Goal: Find specific page/section: Find specific page/section

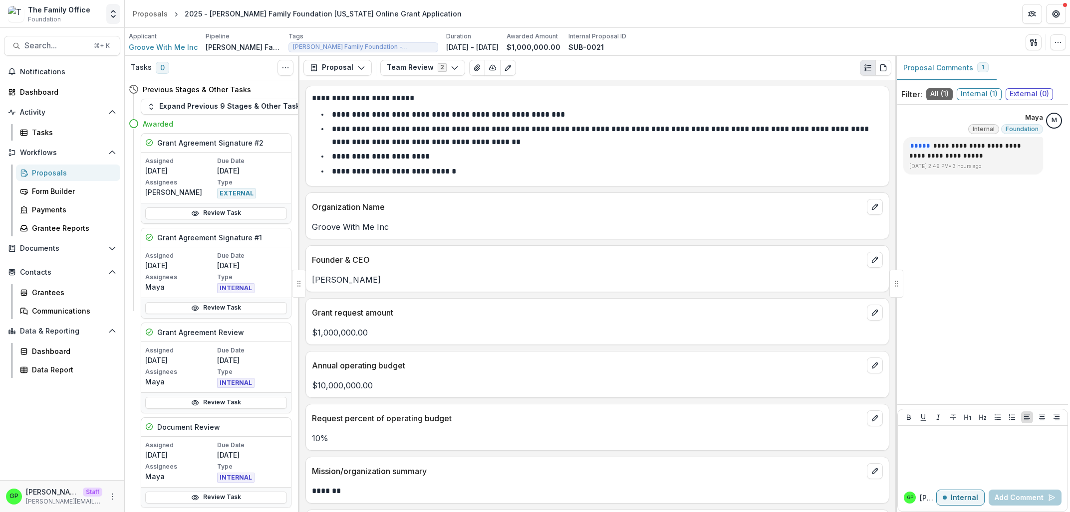
click at [108, 14] on button "Open entity switcher" at bounding box center [113, 14] width 14 height 20
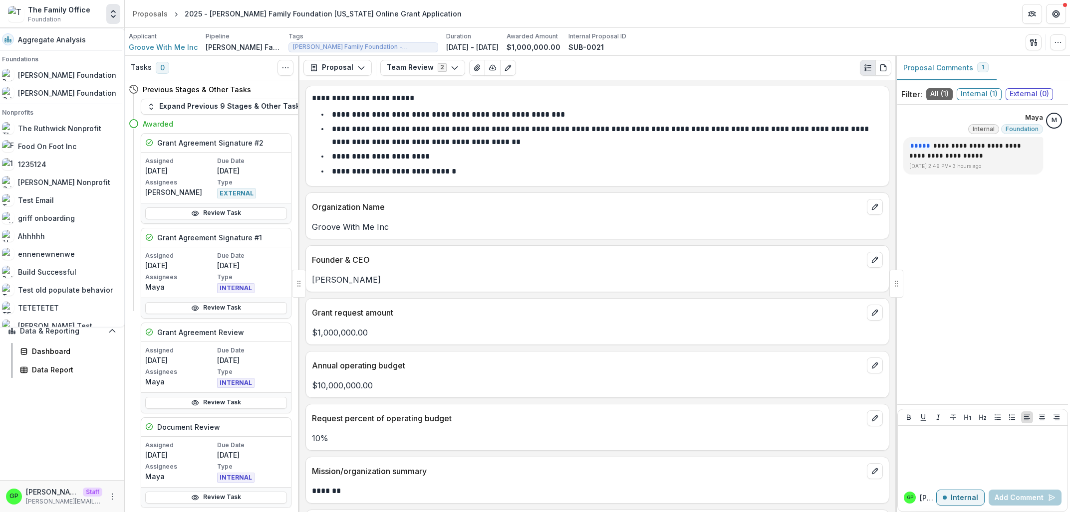
click at [287, 307] on div "Previous Stages & Other Tasks Expand Previous 9 Stages & Other Tasks Awarded Gr…" at bounding box center [212, 294] width 175 height 428
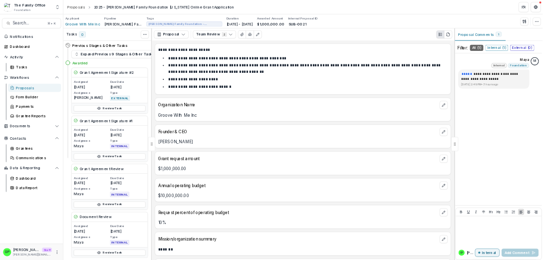
scroll to position [5, 0]
click at [214, 106] on button "Expand Previous 9 Stages & Other Tasks" at bounding box center [226, 107] width 170 height 16
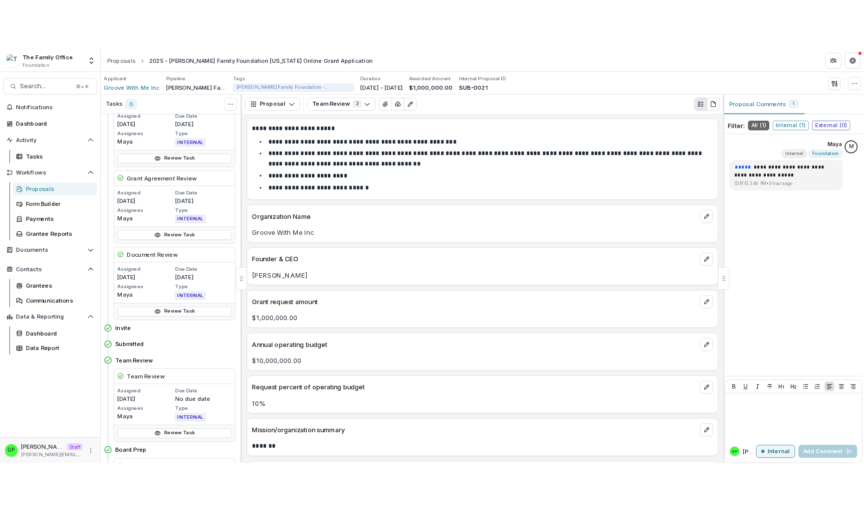
scroll to position [140, 0]
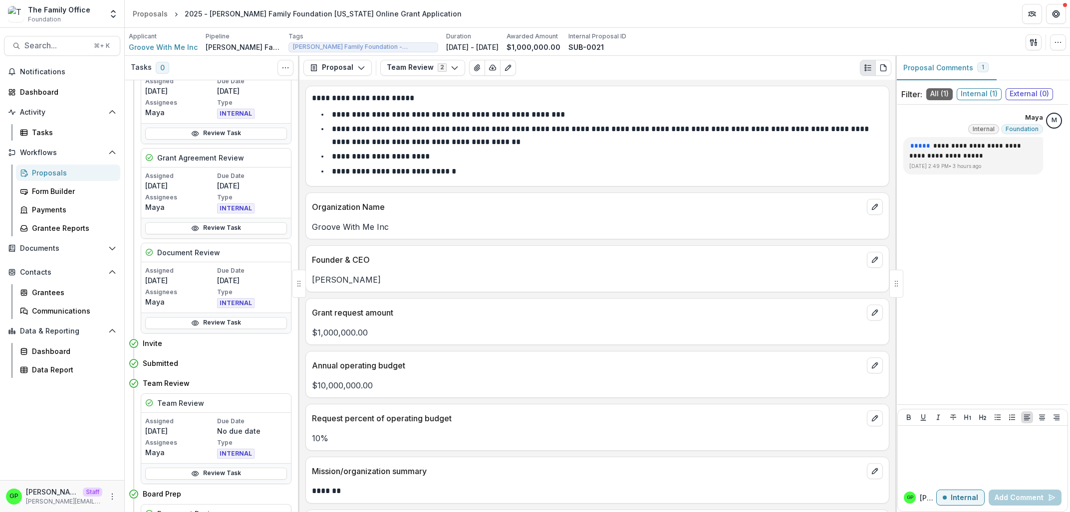
click at [114, 491] on div "GP Griffin Perry Staff griffin@trytemelio.com" at bounding box center [62, 496] width 112 height 19
click at [115, 493] on icon "More" at bounding box center [112, 497] width 8 height 8
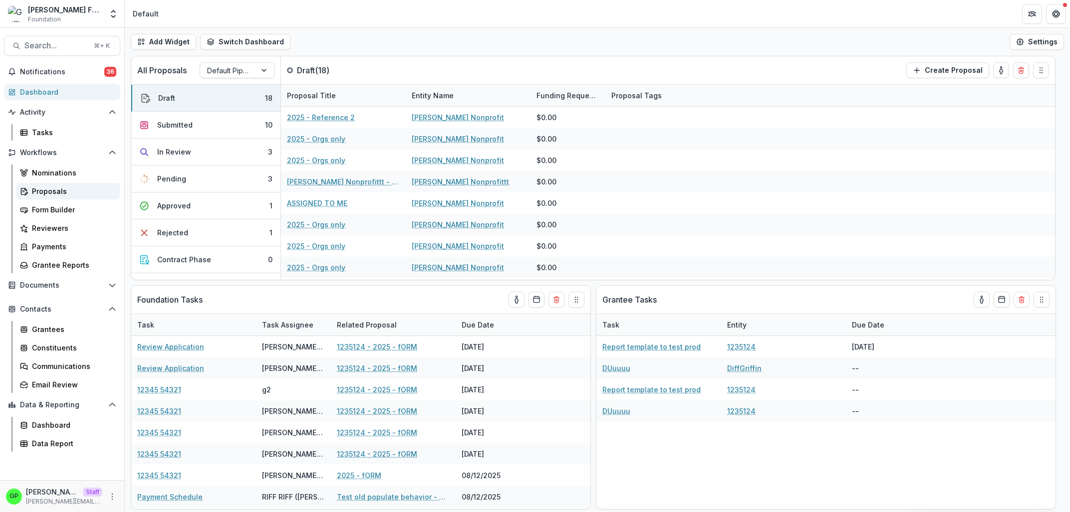
click at [84, 190] on div "Proposals" at bounding box center [72, 191] width 80 height 10
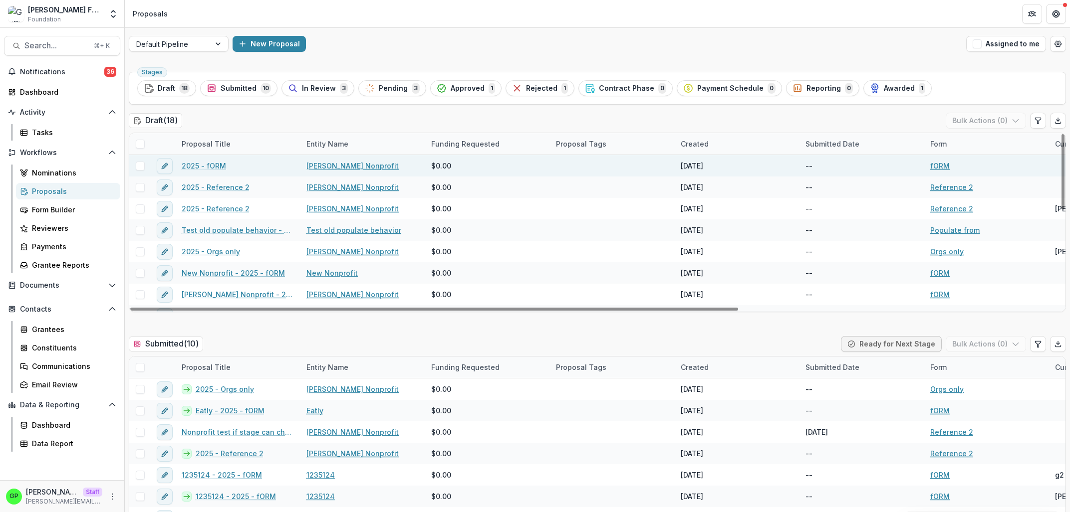
click at [210, 172] on div "2025 - fORM" at bounding box center [238, 165] width 125 height 21
click at [209, 166] on link "2025 - fORM" at bounding box center [204, 166] width 44 height 10
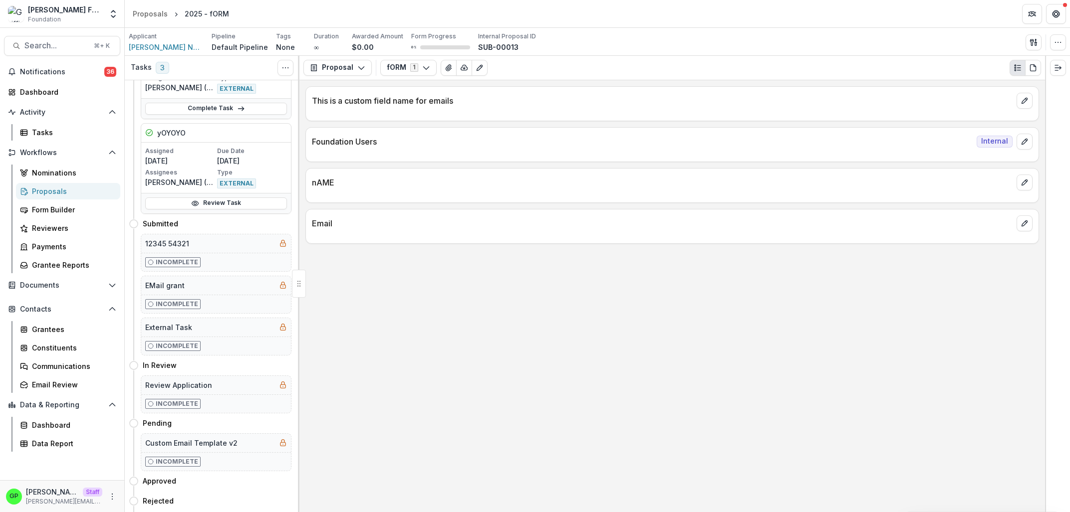
scroll to position [260, 0]
click at [77, 195] on div "Proposals" at bounding box center [72, 191] width 80 height 10
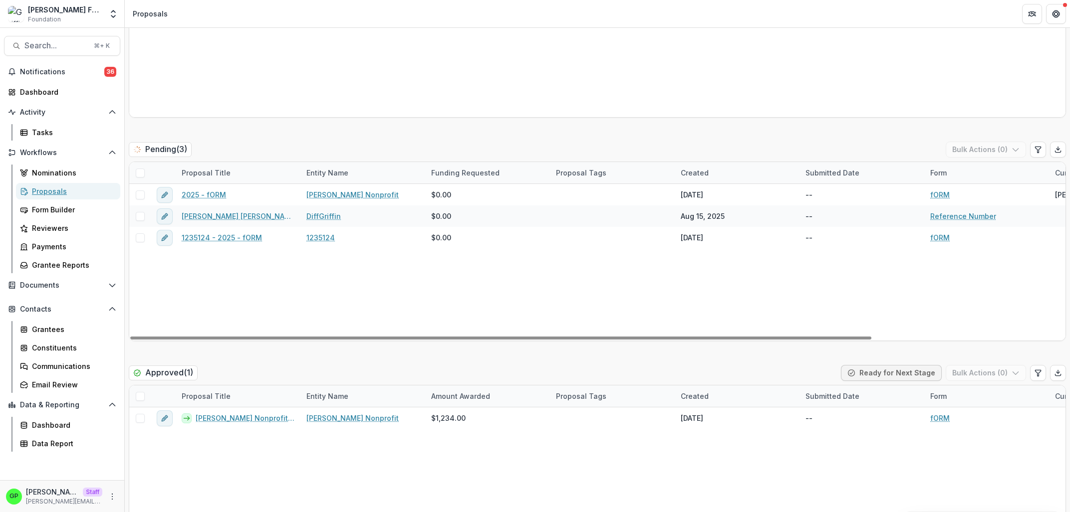
scroll to position [461, 0]
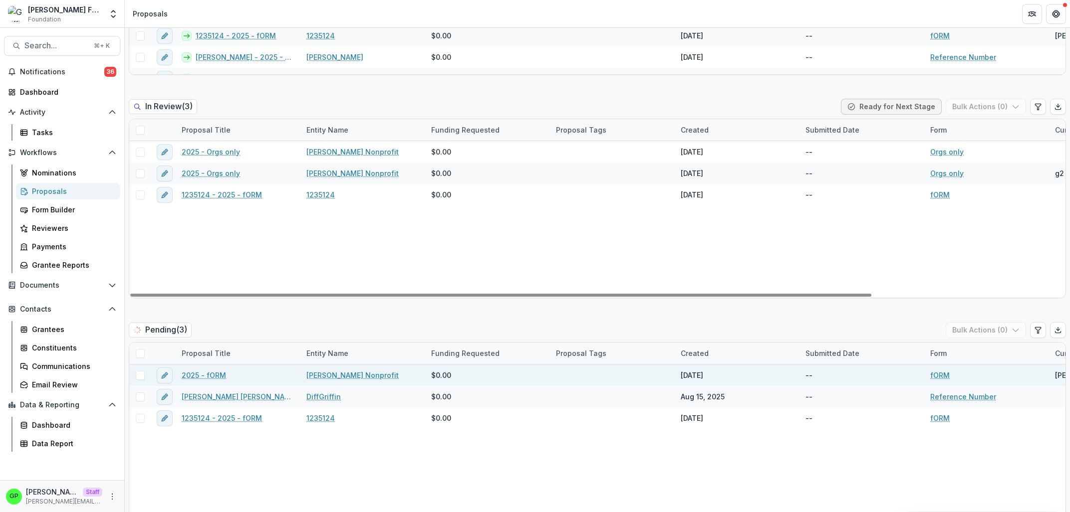
click at [214, 370] on div "2025 - fORM" at bounding box center [238, 375] width 125 height 21
click at [214, 371] on link "2025 - fORM" at bounding box center [204, 375] width 44 height 10
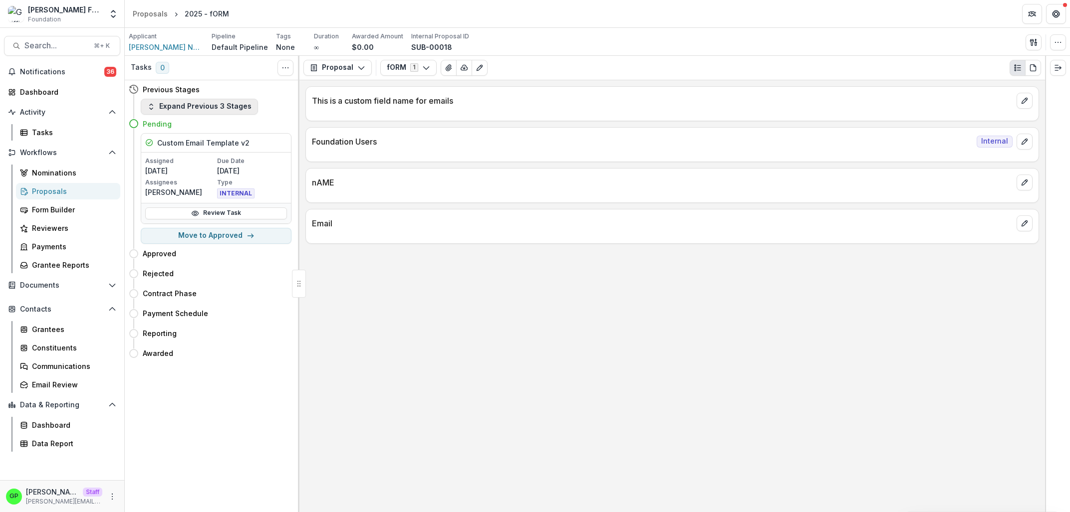
click at [190, 111] on button "Expand Previous 3 Stages" at bounding box center [199, 107] width 117 height 16
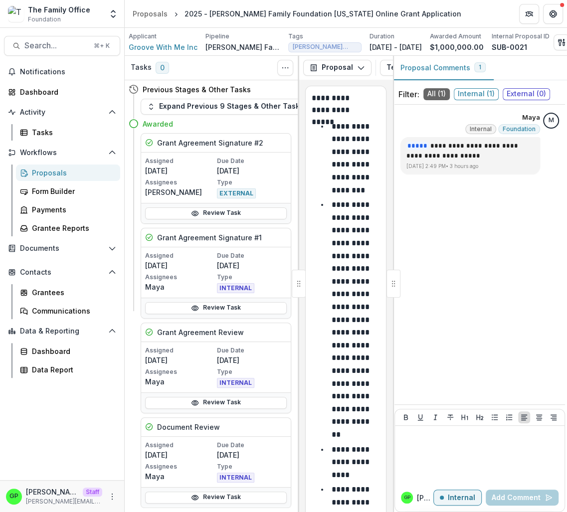
click at [212, 99] on div "Previous Stages & Other Tasks" at bounding box center [210, 89] width 163 height 18
click at [212, 113] on button "Expand Previous 9 Stages & Other Tasks" at bounding box center [226, 107] width 170 height 16
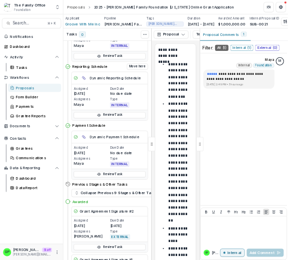
scroll to position [1120, 0]
